Goal: Use online tool/utility: Use online tool/utility

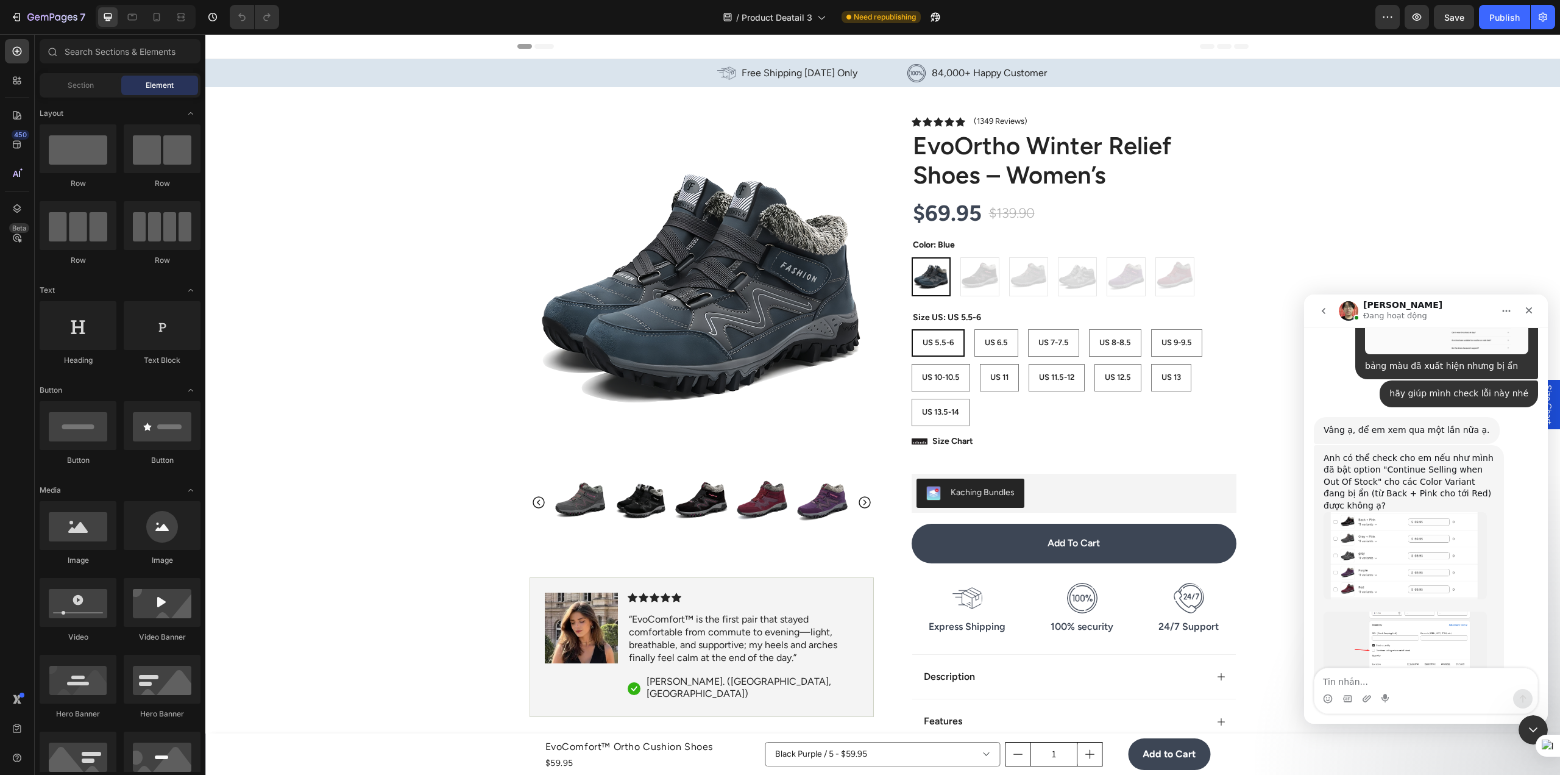
scroll to position [2158, 0]
click at [927, 352] on div "US 5.5-6" at bounding box center [938, 343] width 51 height 20
click at [912, 329] on input "US 5.5-6 US 5.5-6 US 5.5-6" at bounding box center [911, 328] width 1 height 1
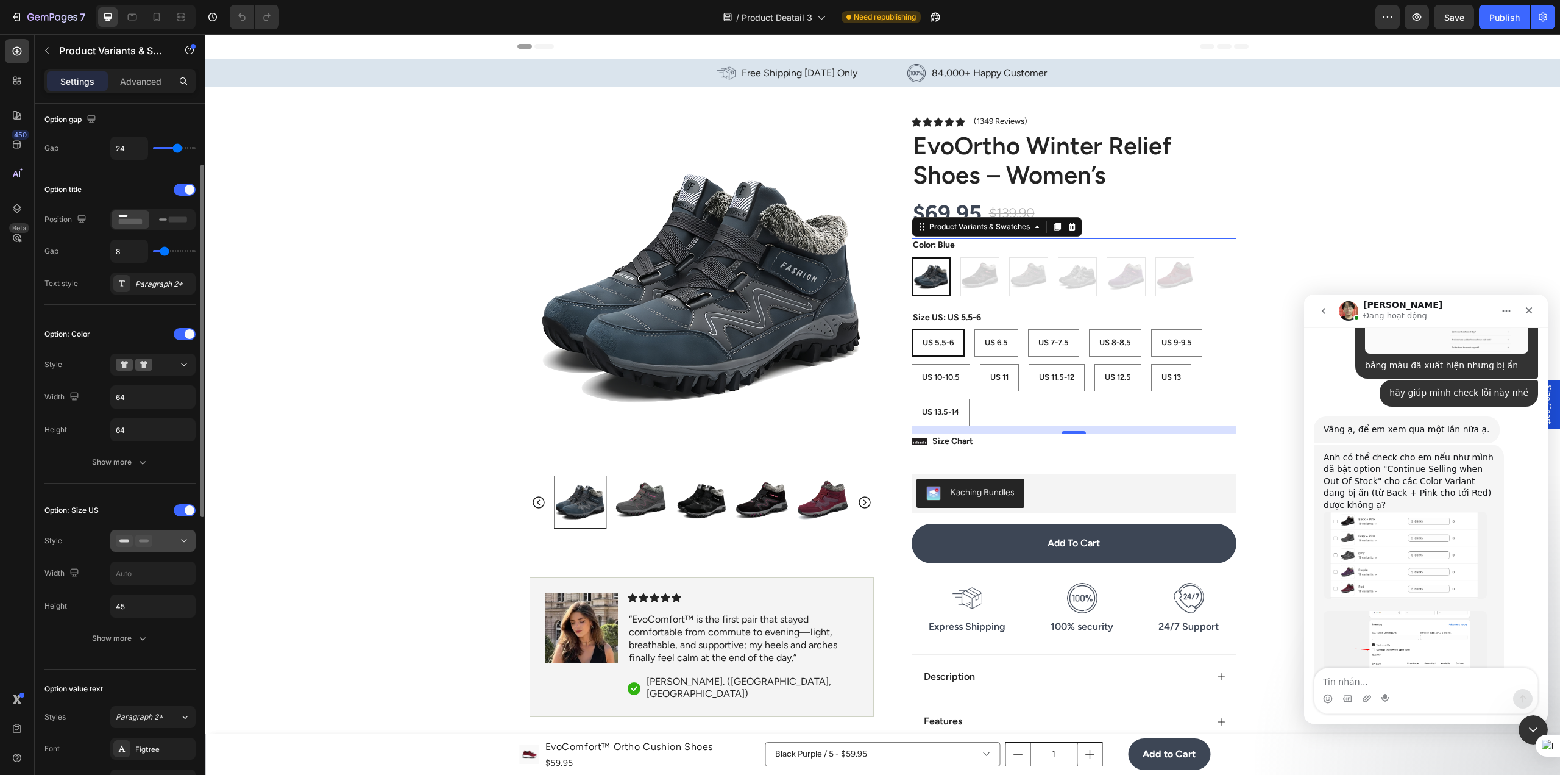
scroll to position [183, 0]
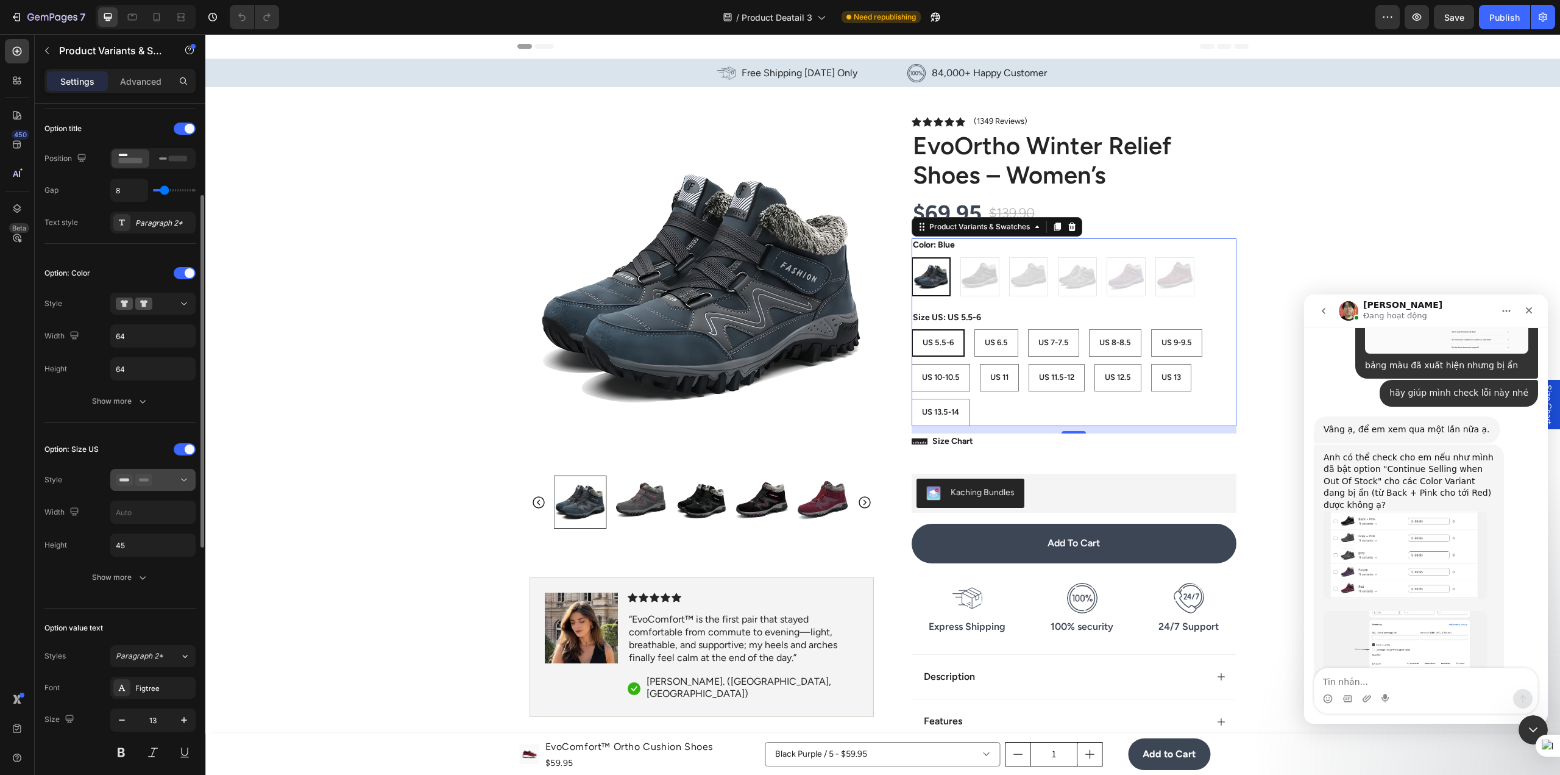
click at [172, 481] on div at bounding box center [153, 479] width 74 height 12
click at [79, 442] on div "Option: Size US" at bounding box center [71, 449] width 54 height 20
click at [156, 477] on div at bounding box center [153, 479] width 74 height 12
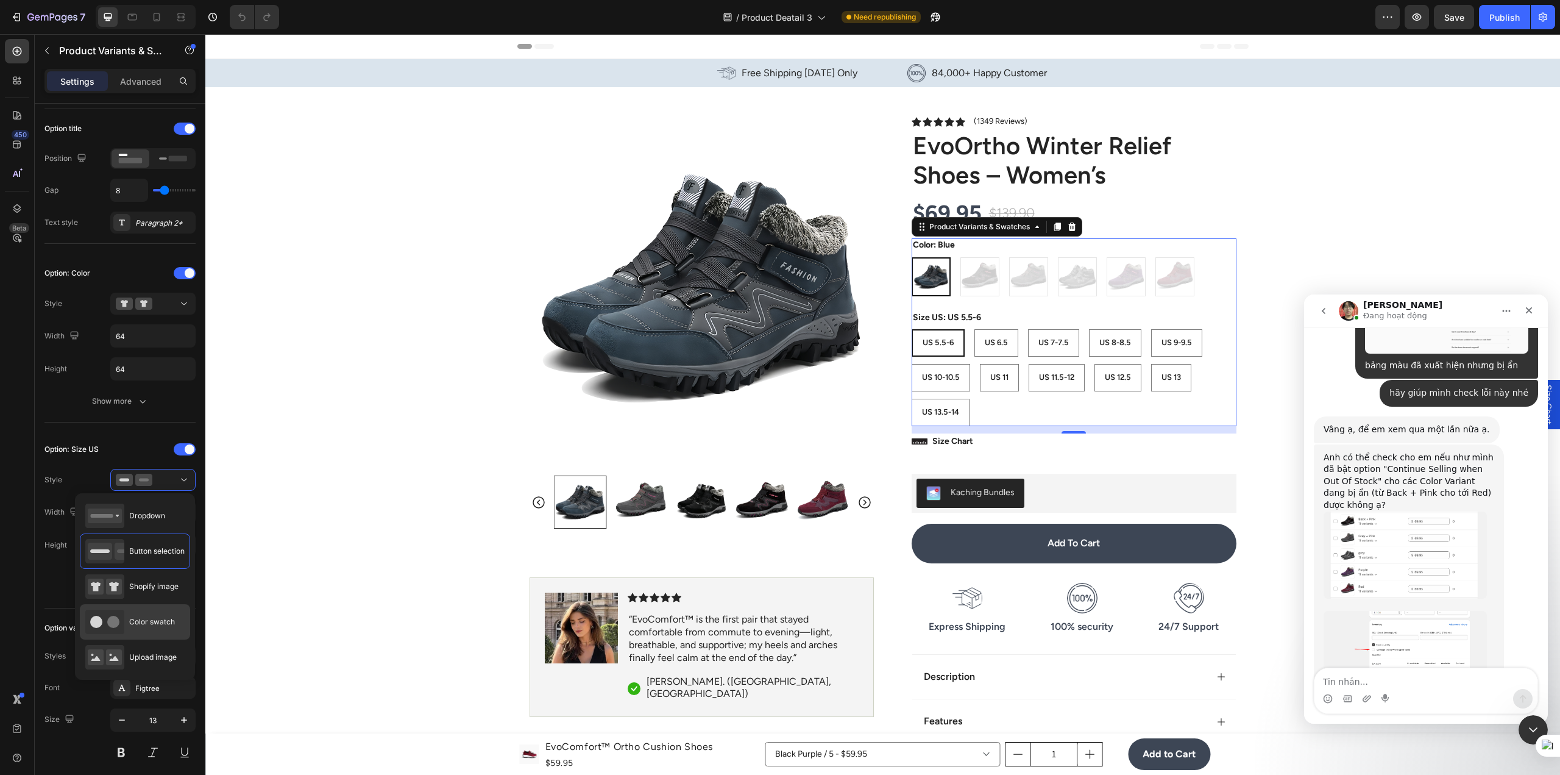
click at [148, 619] on span "Color swatch" at bounding box center [152, 621] width 46 height 11
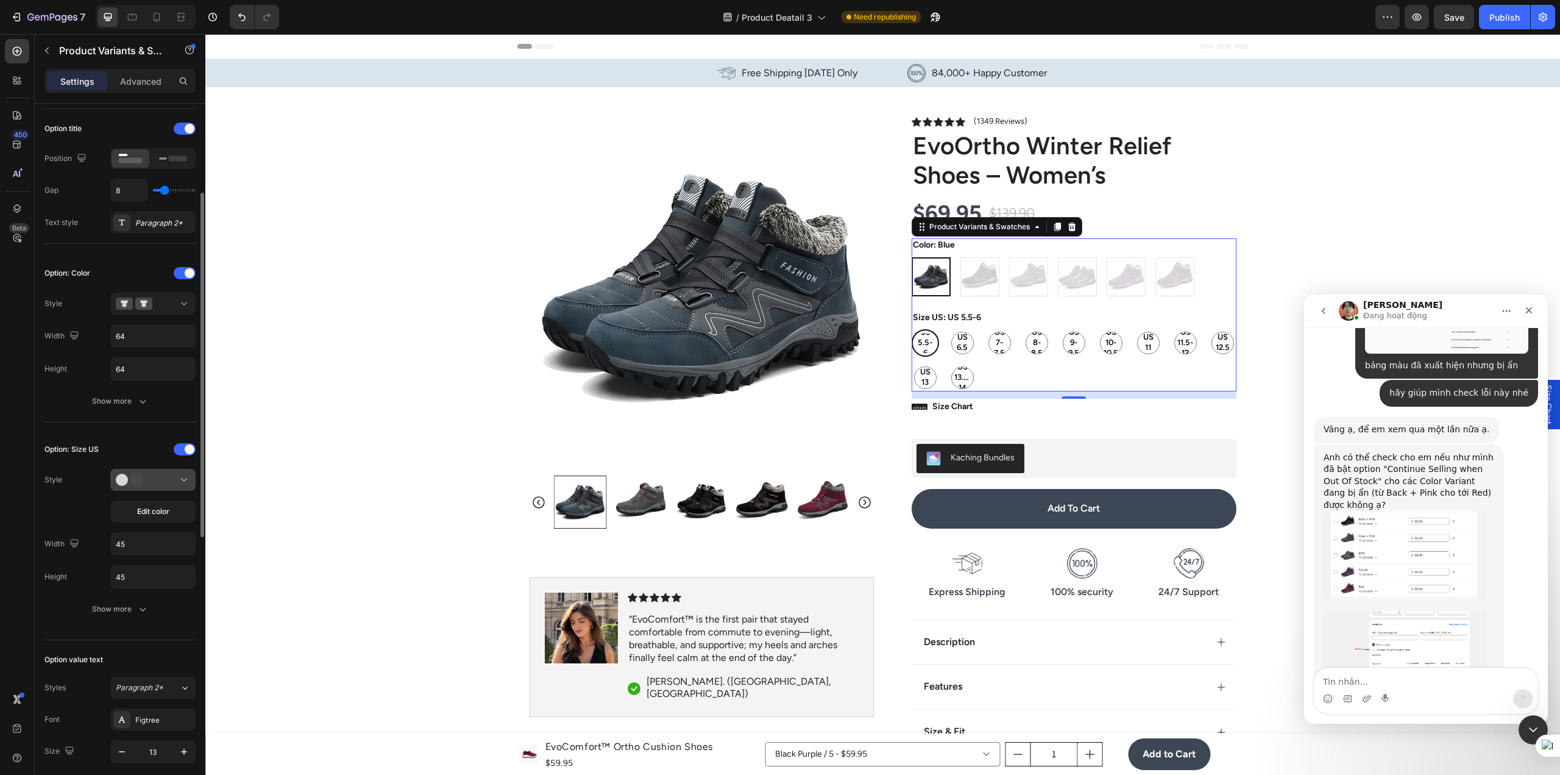
click at [156, 484] on div at bounding box center [153, 479] width 74 height 12
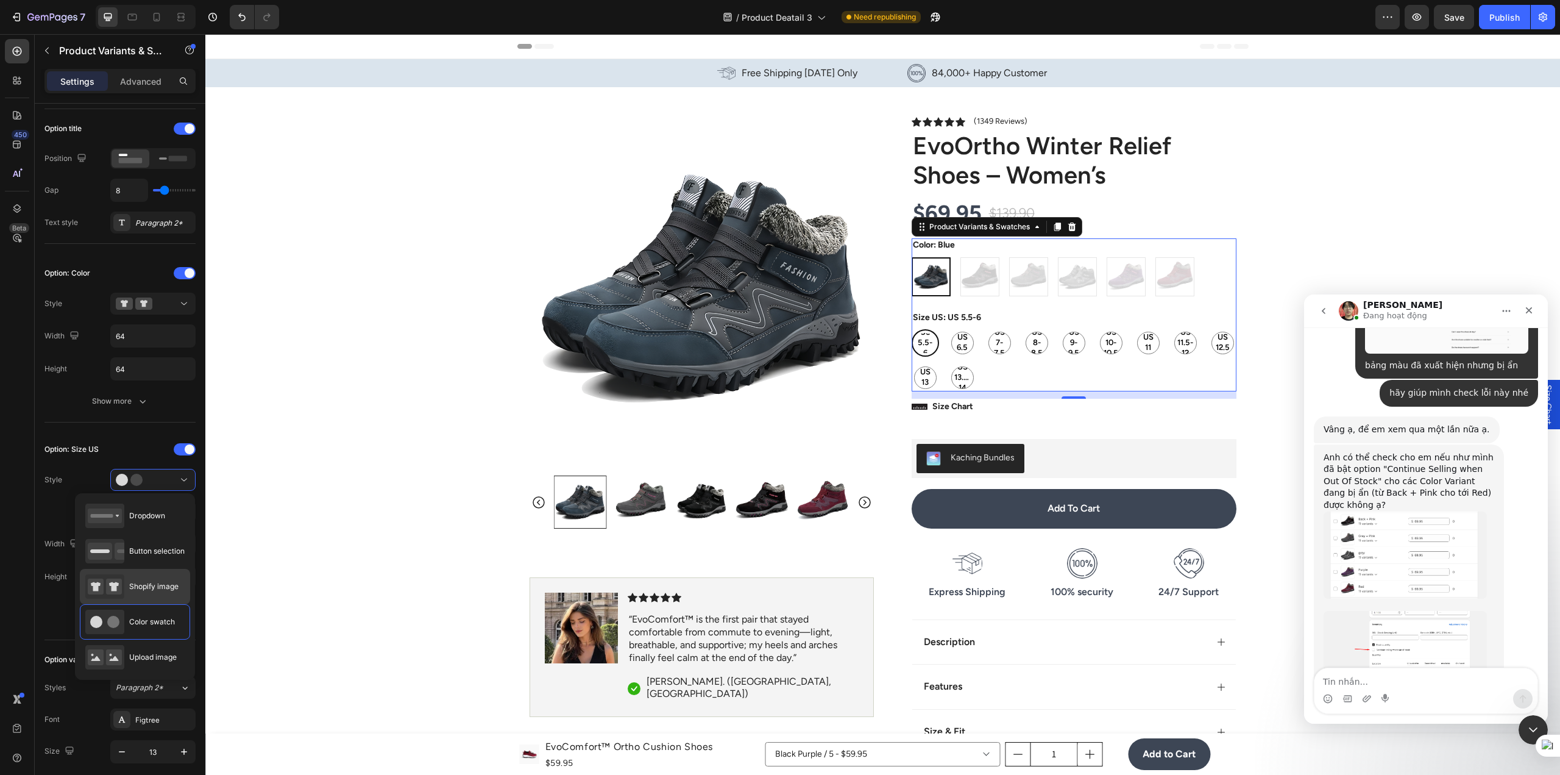
click at [149, 591] on span "Shopify image" at bounding box center [153, 586] width 49 height 11
type input "64"
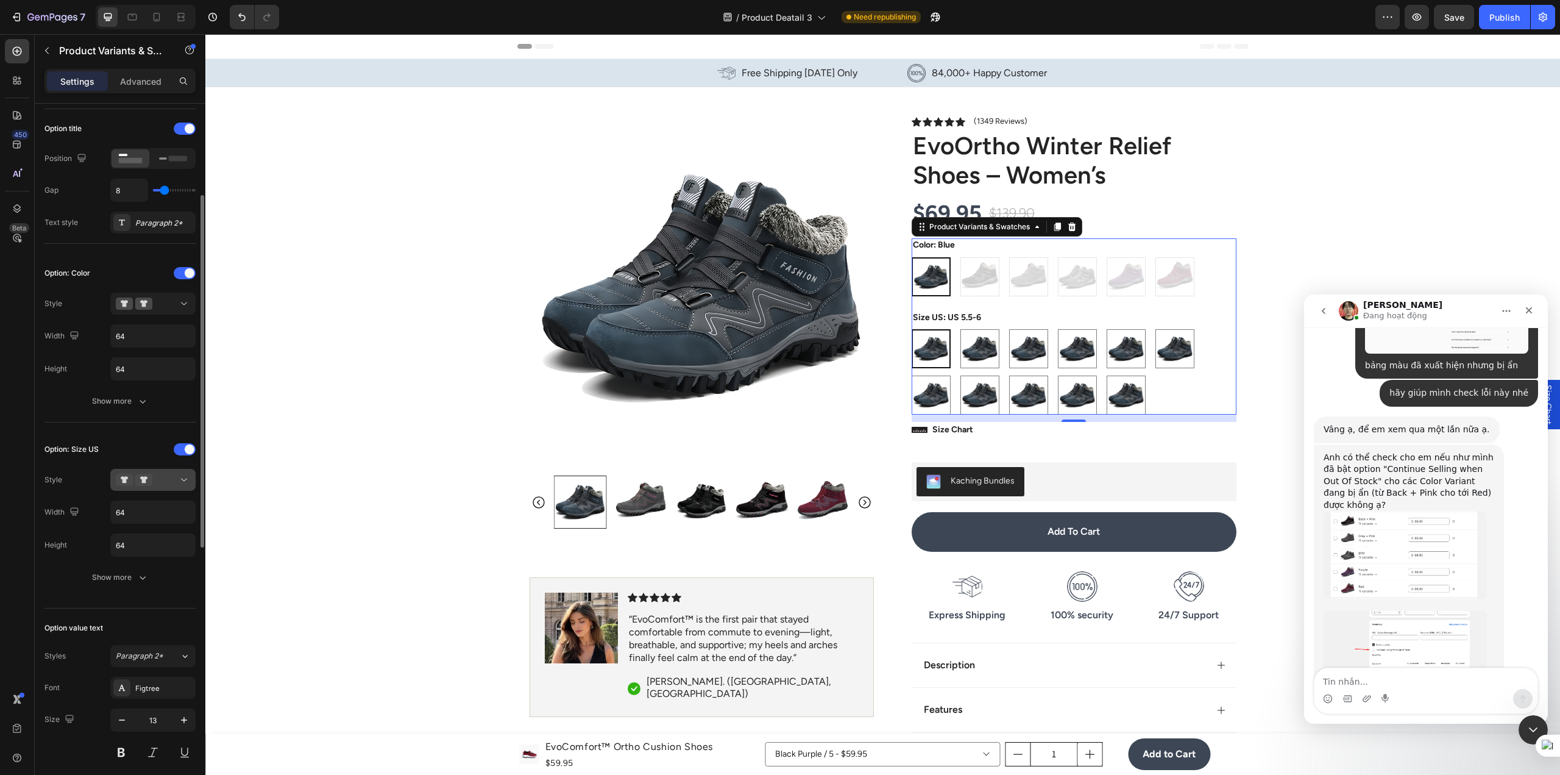
click at [158, 483] on div at bounding box center [153, 479] width 74 height 12
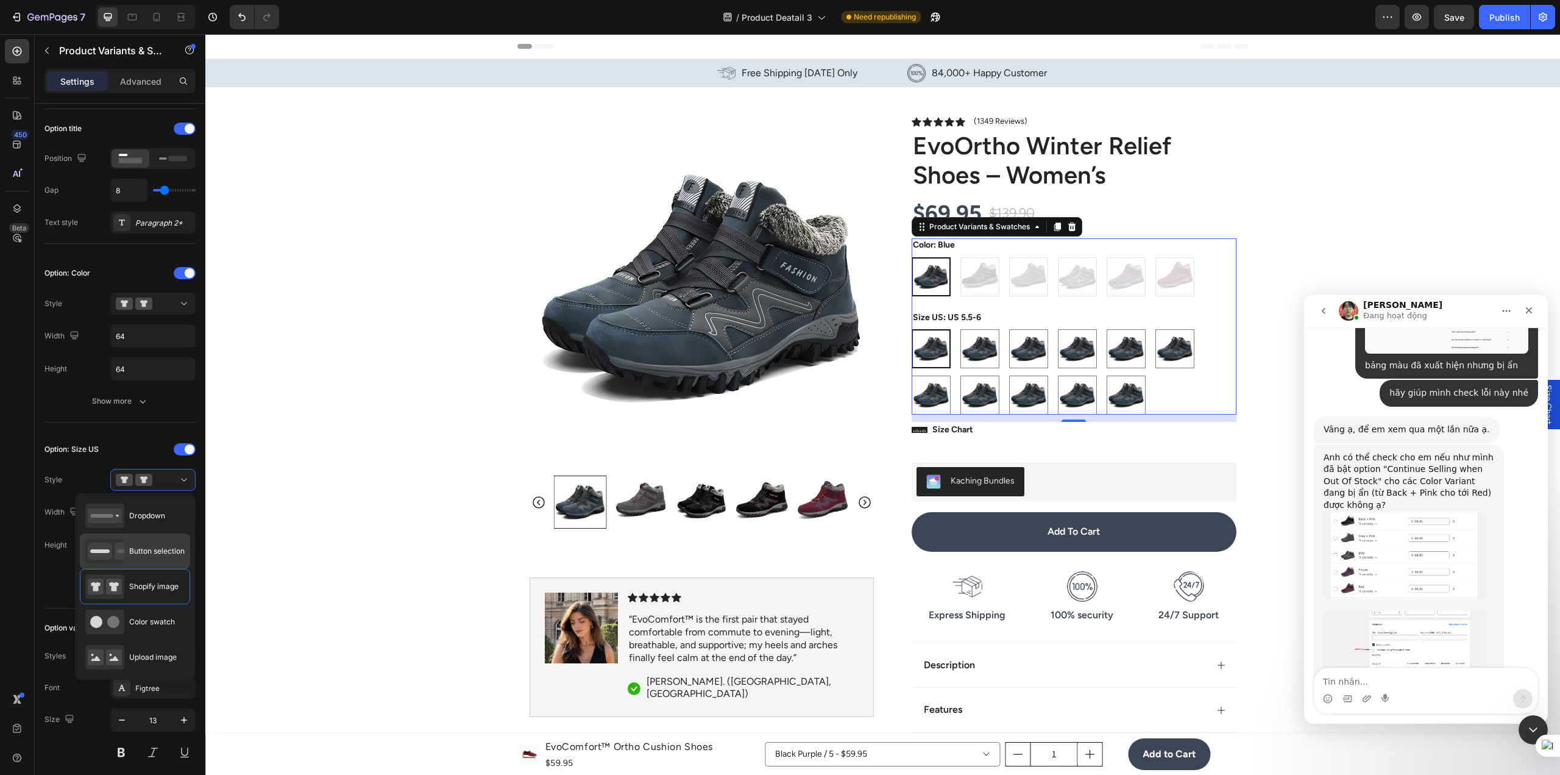
click at [150, 545] on span "Button selection" at bounding box center [156, 550] width 55 height 11
type input "45"
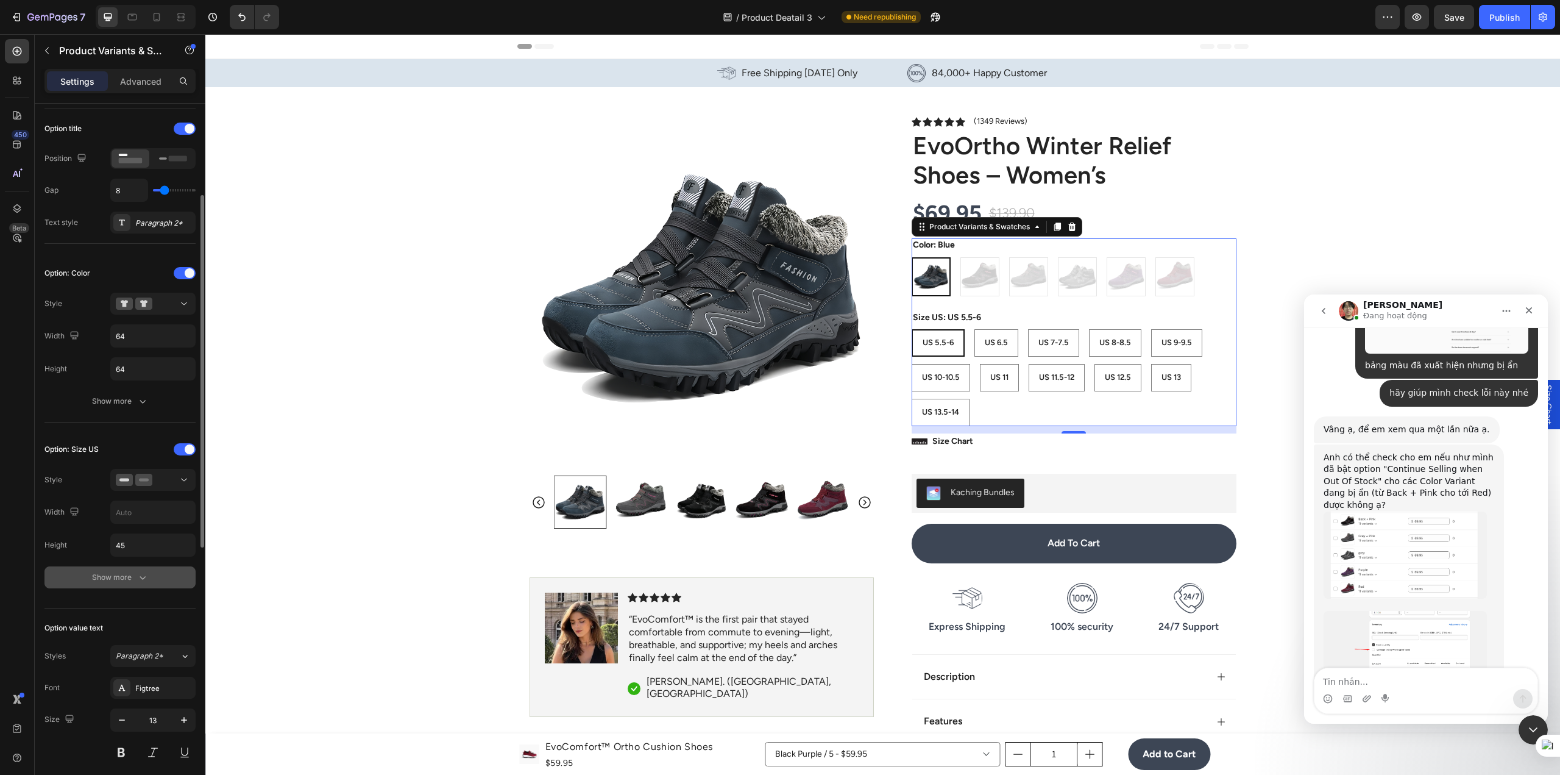
click at [143, 566] on button "Show more" at bounding box center [119, 577] width 151 height 22
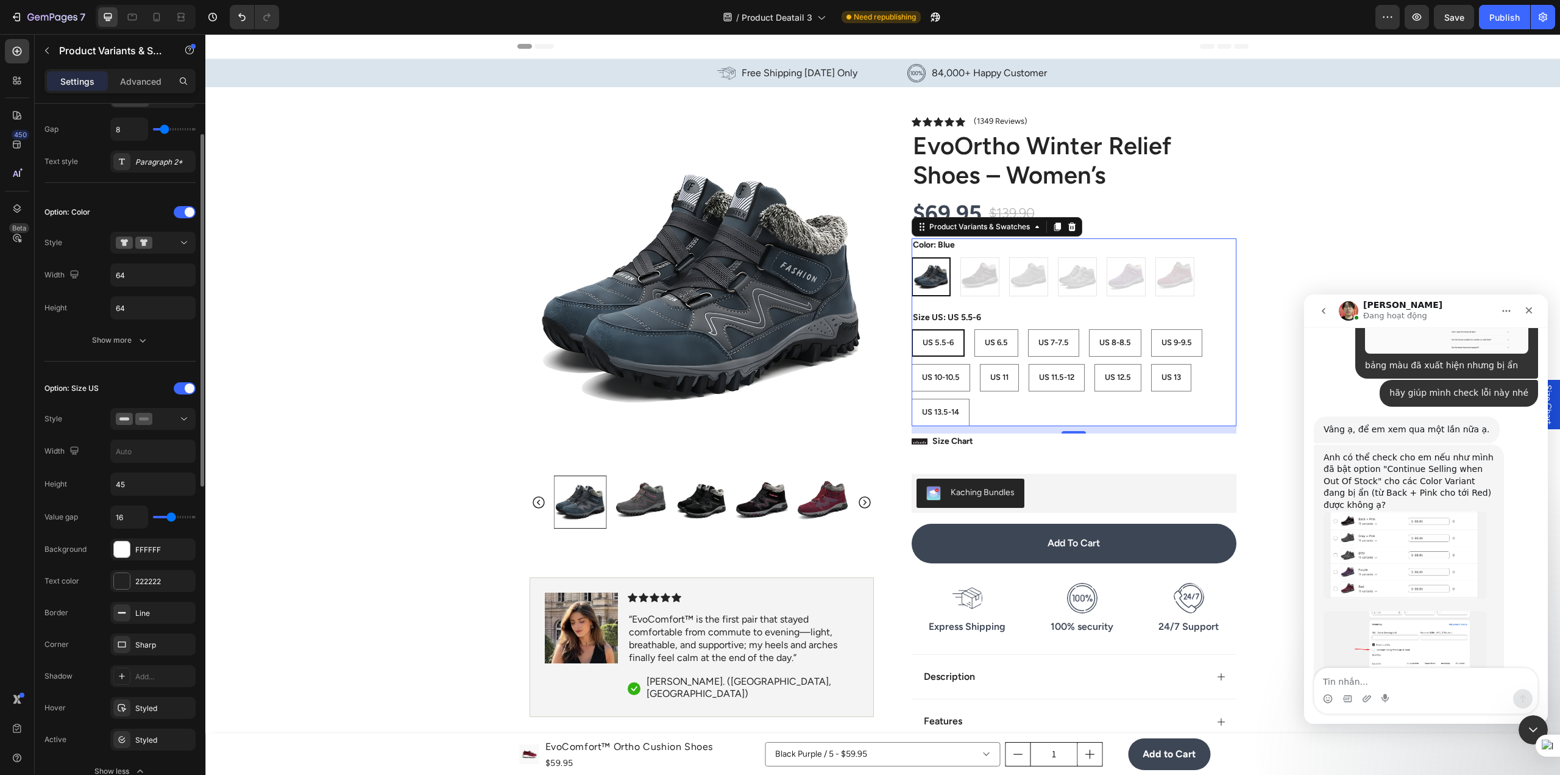
scroll to position [366, 0]
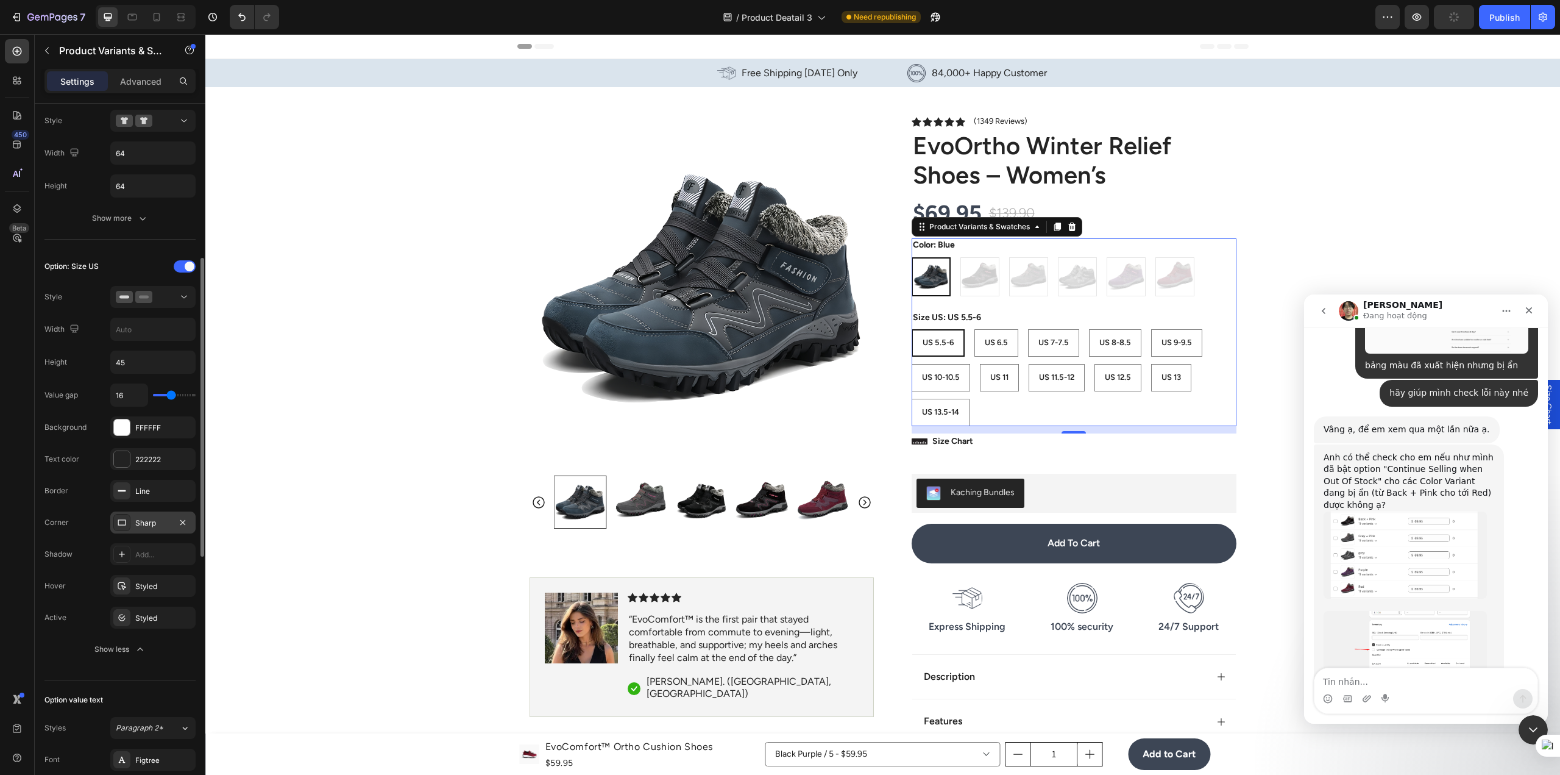
click at [137, 522] on div "Sharp" at bounding box center [152, 522] width 35 height 11
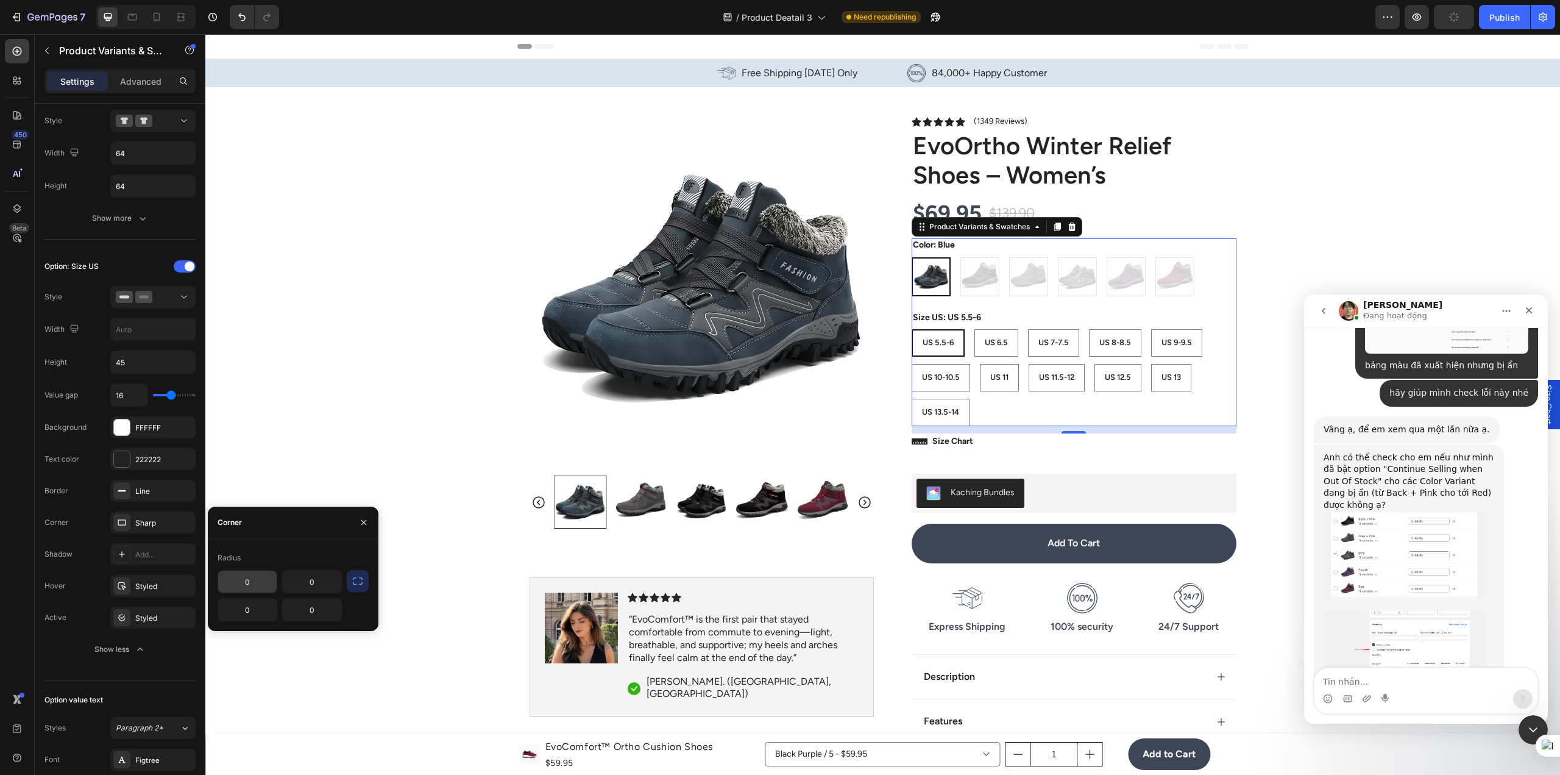
click at [248, 585] on input "0" at bounding box center [247, 581] width 59 height 22
type input "10"
click at [258, 621] on div "0" at bounding box center [248, 609] width 60 height 23
click at [258, 620] on input "0" at bounding box center [247, 609] width 59 height 22
type input "10"
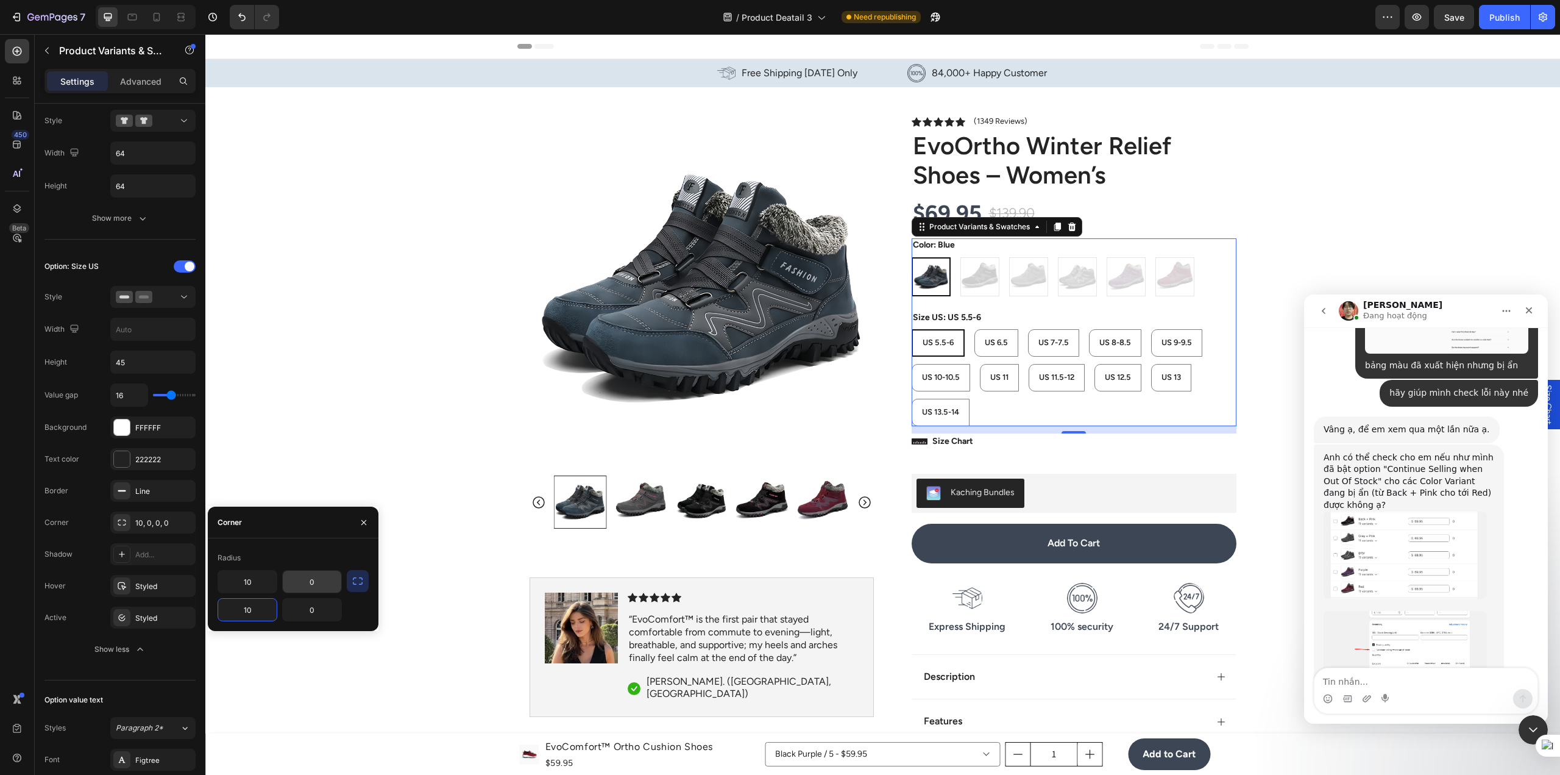
click at [311, 583] on input "0" at bounding box center [312, 581] width 59 height 22
type input "10"
click at [341, 617] on div "Radius 10 10 10 0" at bounding box center [293, 584] width 171 height 93
click at [330, 612] on input "0" at bounding box center [312, 609] width 59 height 22
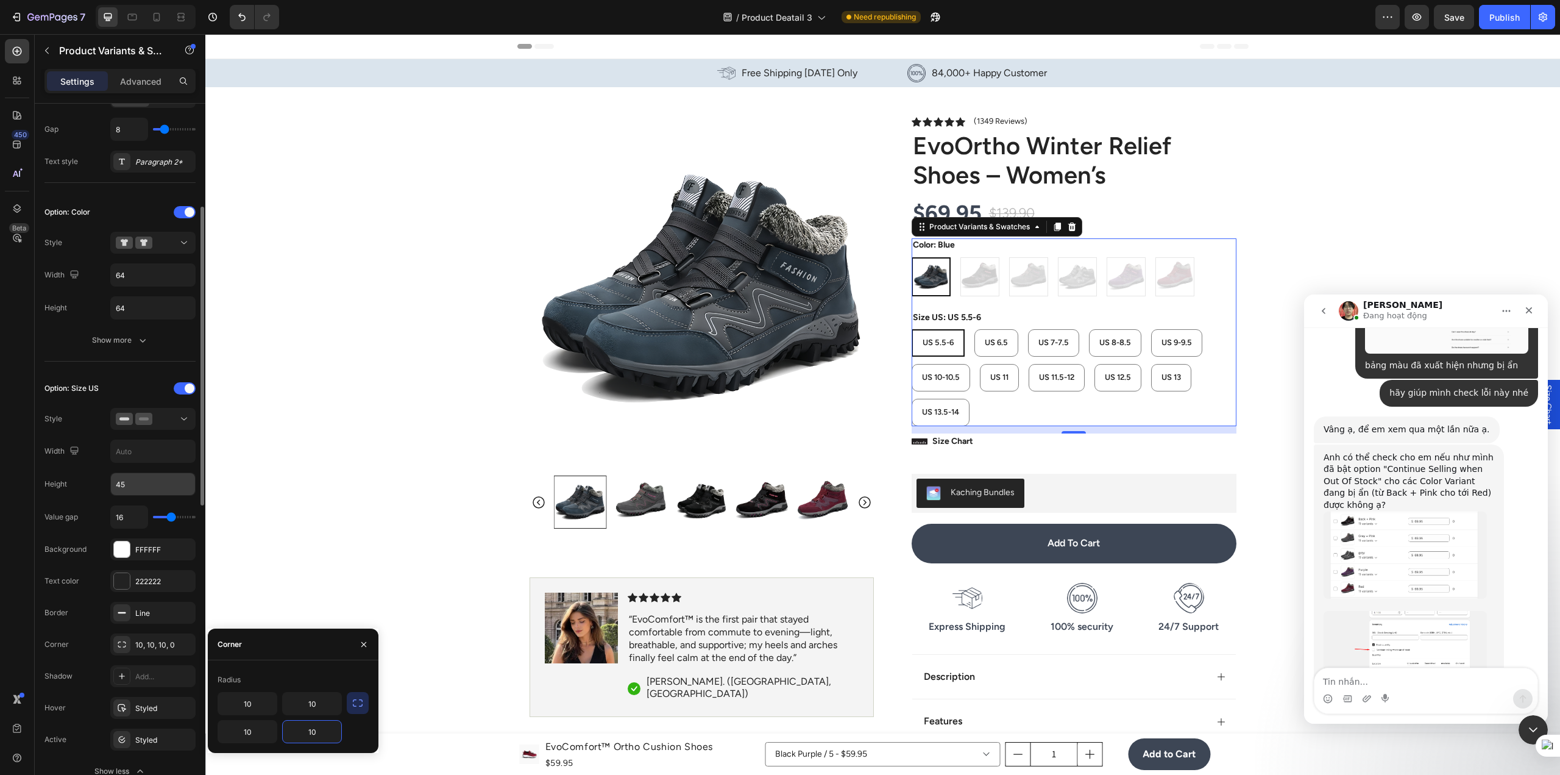
scroll to position [427, 0]
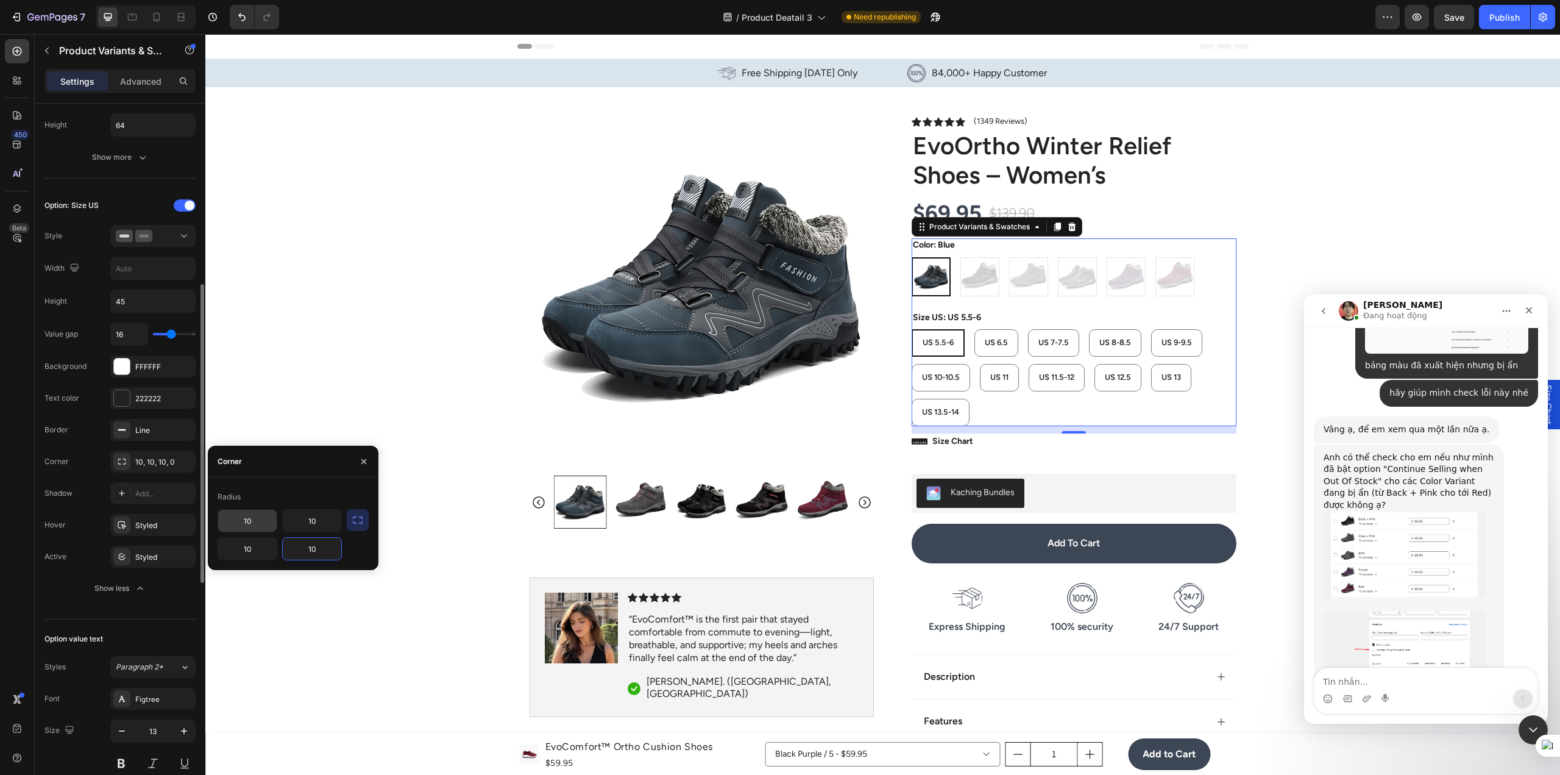
type input "10"
click at [260, 521] on input "10" at bounding box center [247, 520] width 59 height 22
type input "30"
click at [262, 542] on input "10" at bounding box center [247, 548] width 59 height 22
type input "30"
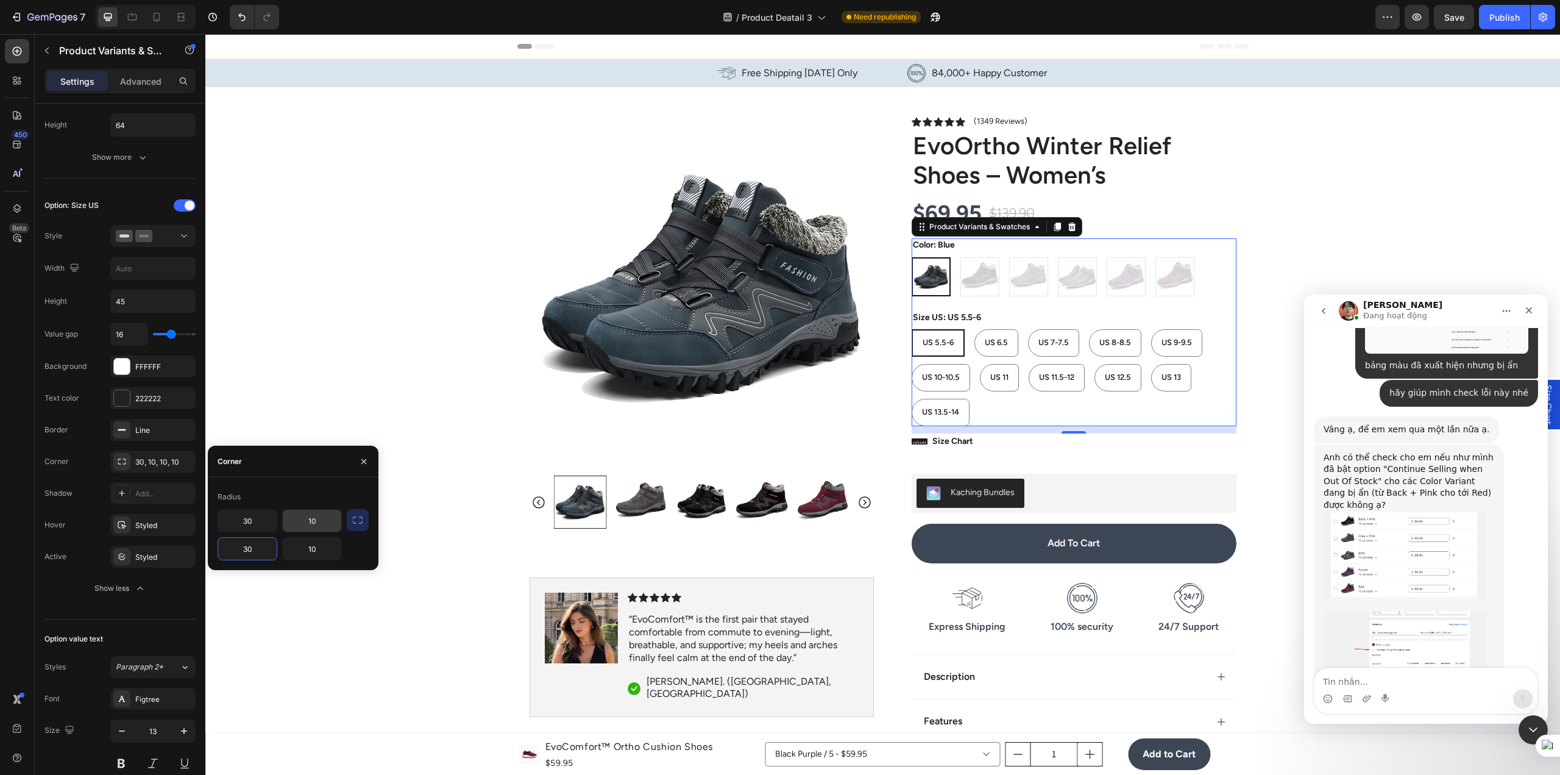
click at [325, 525] on input "10" at bounding box center [312, 520] width 59 height 22
type input "30"
click at [325, 544] on input "10" at bounding box center [312, 548] width 59 height 22
type input "30"
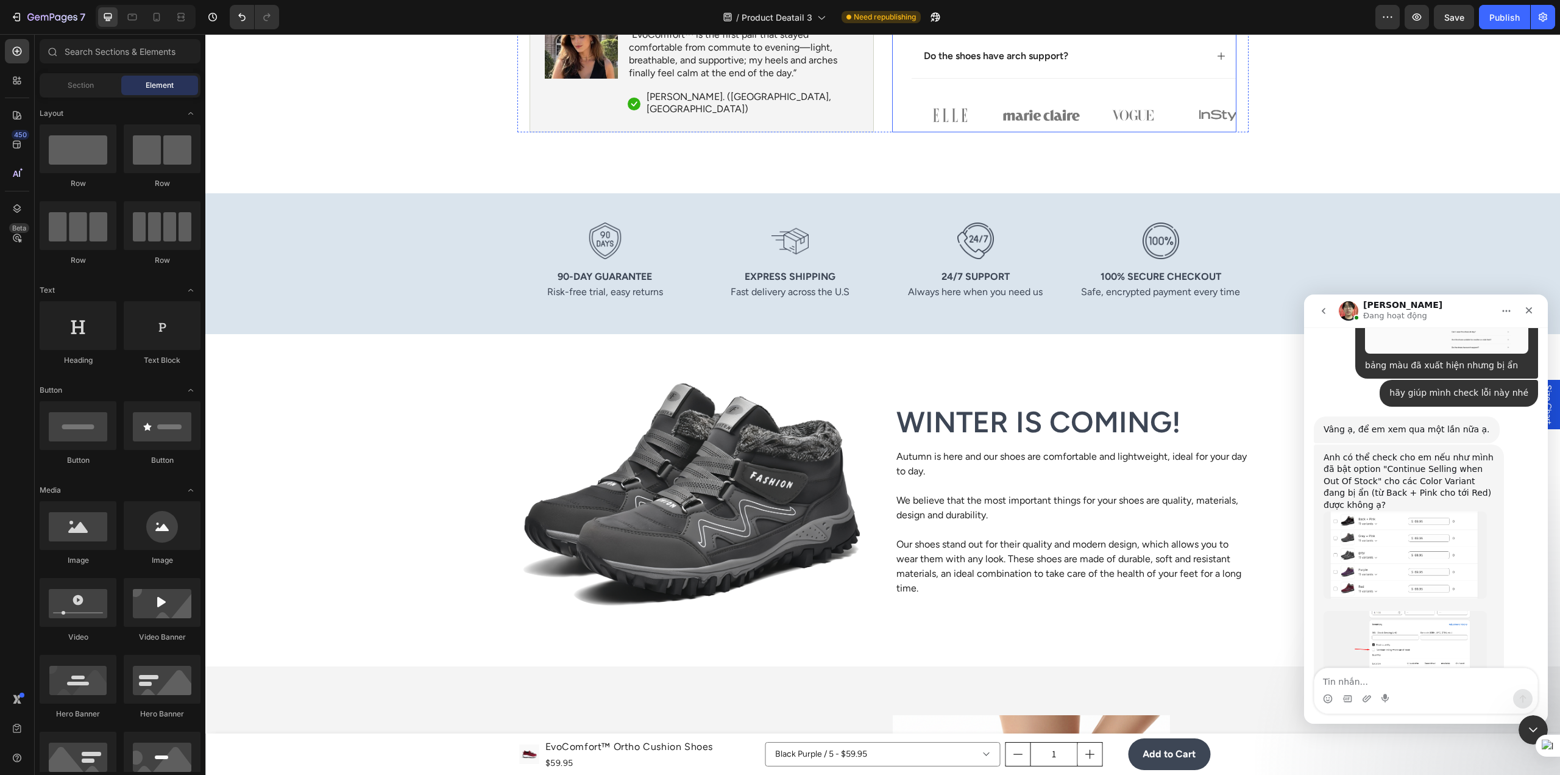
scroll to position [853, 0]
